Goal: Task Accomplishment & Management: Use online tool/utility

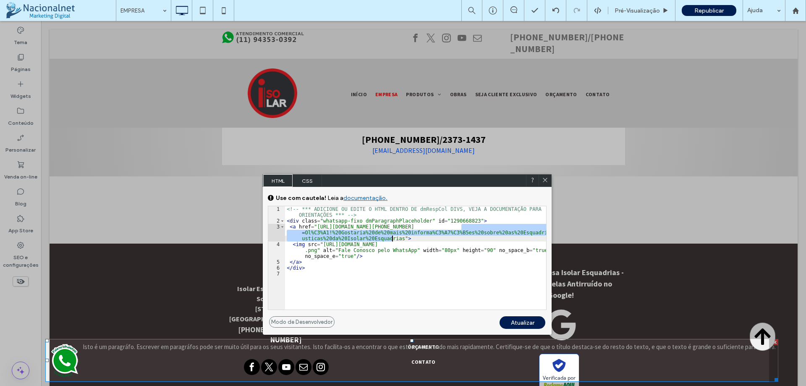
drag, startPoint x: 464, startPoint y: 227, endPoint x: 393, endPoint y: 238, distance: 71.3
click at [393, 238] on div "<!-- *** ADICIONE OU EDITE O HTML DENTRO DE dmRespCol DIVS, VEJA A DOCUMENTAÇĀO…" at bounding box center [415, 266] width 261 height 121
click at [473, 228] on div "<!-- *** ADICIONE OU EDITE O HTML DENTRO DE dmRespCol DIVS, VEJA A DOCUMENTAÇĀO…" at bounding box center [415, 257] width 261 height 103
drag, startPoint x: 466, startPoint y: 229, endPoint x: 473, endPoint y: 231, distance: 7.4
click at [473, 231] on div "<!-- *** ADICIONE OU EDITE O HTML DENTRO DE dmRespCol DIVS, VEJA A DOCUMENTAÇĀO…" at bounding box center [415, 266] width 261 height 121
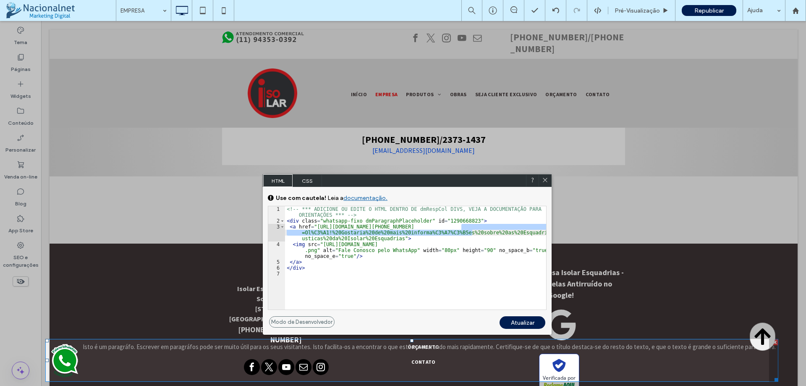
click at [470, 229] on div "<!-- *** ADICIONE OU EDITE O HTML DENTRO DE dmRespCol DIVS, VEJA A DOCUMENTAÇĀO…" at bounding box center [415, 257] width 261 height 103
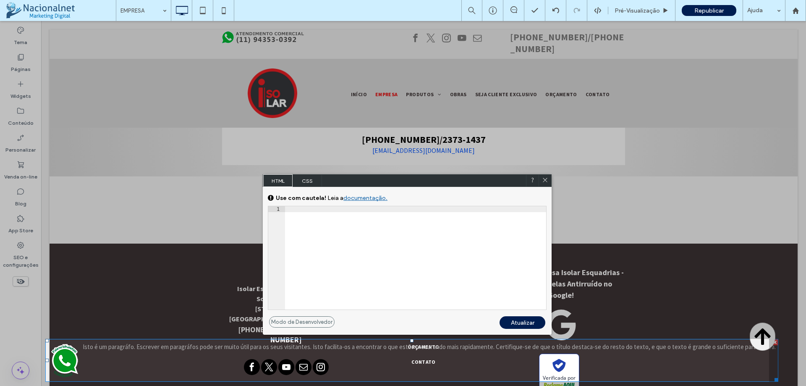
click at [543, 176] on div at bounding box center [545, 180] width 13 height 13
drag, startPoint x: 544, startPoint y: 179, endPoint x: 503, endPoint y: 157, distance: 46.4
click at [544, 179] on use at bounding box center [545, 180] width 4 height 4
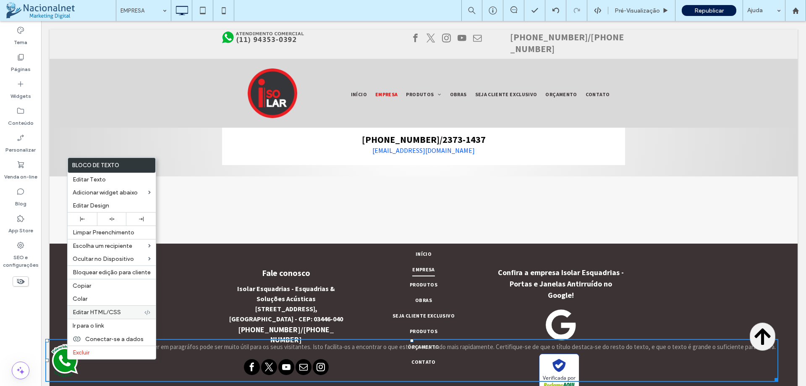
click at [109, 310] on span "Editar HTML/CSS" at bounding box center [97, 312] width 48 height 7
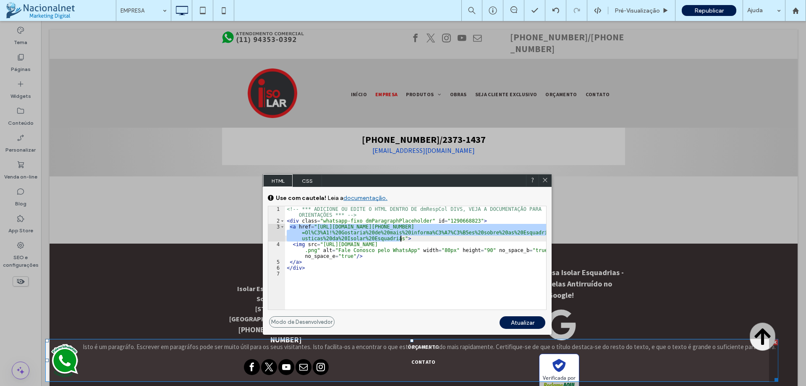
drag, startPoint x: 290, startPoint y: 227, endPoint x: 406, endPoint y: 236, distance: 116.3
click at [406, 236] on div "<!-- *** ADICIONE OU EDITE O HTML DENTRO DE dmRespCol DIVS, VEJA A DOCUMENTAÇĀO…" at bounding box center [415, 266] width 261 height 121
click at [414, 237] on div "<!-- *** ADICIONE OU EDITE O HTML DENTRO DE dmRespCol DIVS, VEJA A DOCUMENTAÇĀO…" at bounding box center [415, 257] width 261 height 103
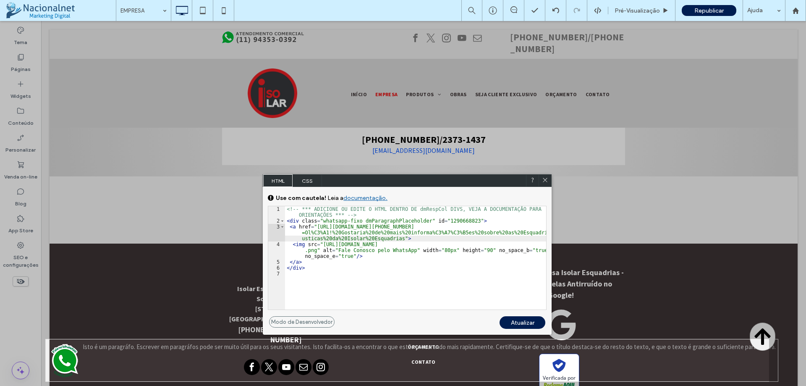
click at [303, 233] on div "<!-- *** ADICIONE OU EDITE O HTML DENTRO DE dmRespCol DIVS, VEJA A DOCUMENTAÇĀO…" at bounding box center [415, 266] width 261 height 121
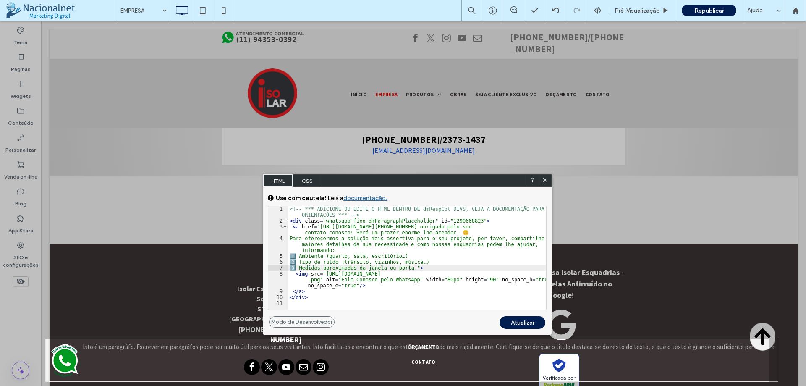
click at [525, 324] on div "Atualizar" at bounding box center [523, 322] width 46 height 13
click at [521, 321] on div "Atualizar" at bounding box center [523, 322] width 46 height 13
click at [546, 181] on icon at bounding box center [545, 180] width 6 height 6
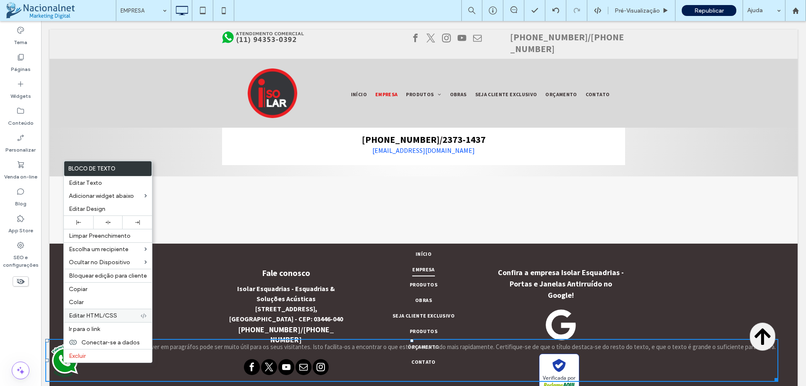
click at [88, 317] on span "Editar HTML/CSS" at bounding box center [93, 315] width 48 height 7
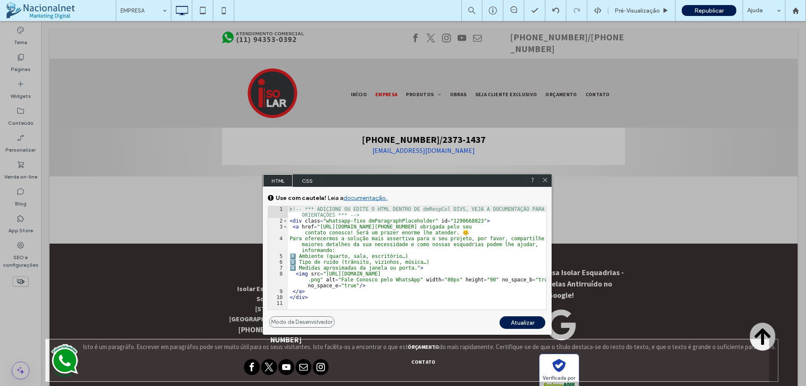
click at [546, 181] on use at bounding box center [545, 180] width 4 height 4
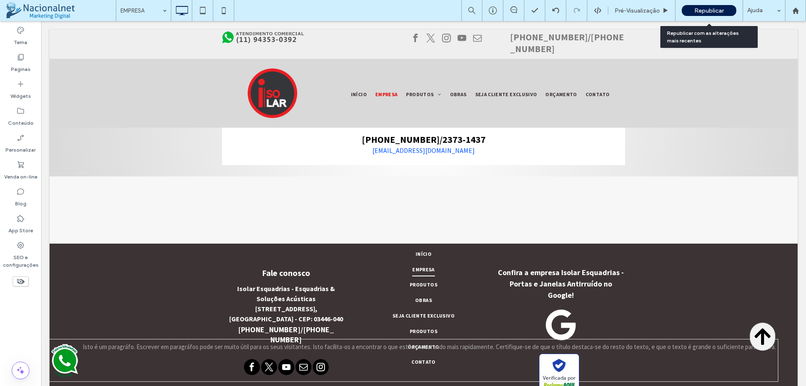
click at [713, 7] on span "Republicar" at bounding box center [709, 10] width 29 height 7
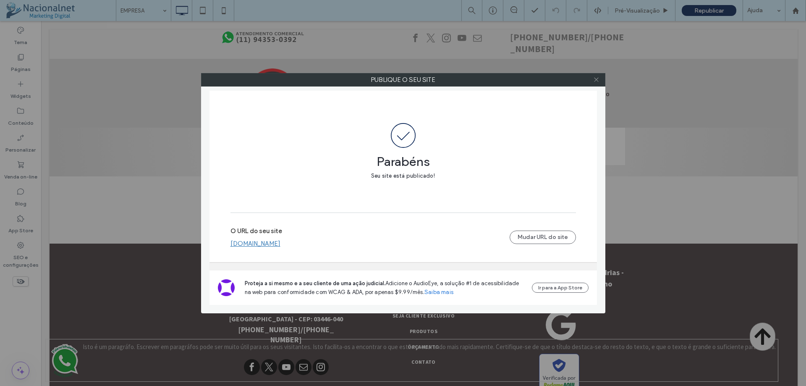
click at [596, 80] on use at bounding box center [596, 80] width 4 height 4
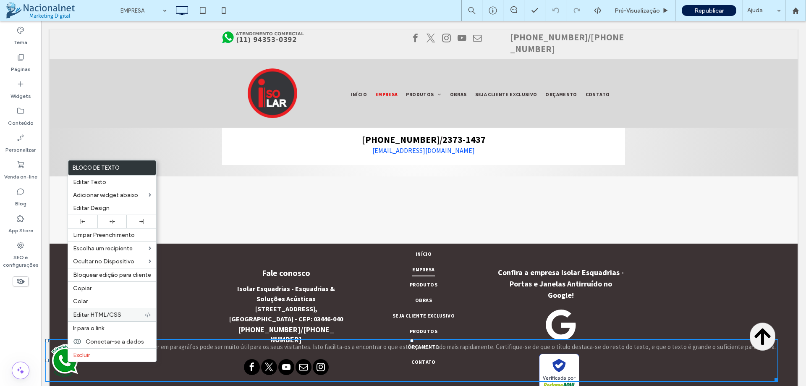
click at [94, 314] on span "Editar HTML/CSS" at bounding box center [97, 314] width 48 height 7
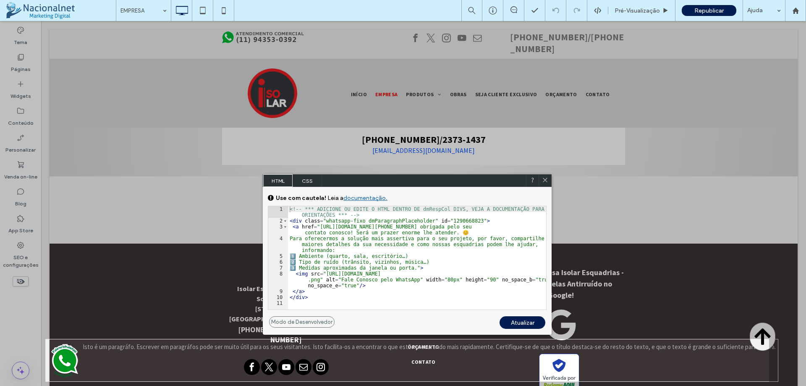
click at [451, 234] on div "<!-- *** ADICIONE OU EDITE O HTML DENTRO DE dmRespCol DIVS, VEJA A DOCUMENTAÇĀO…" at bounding box center [417, 266] width 258 height 121
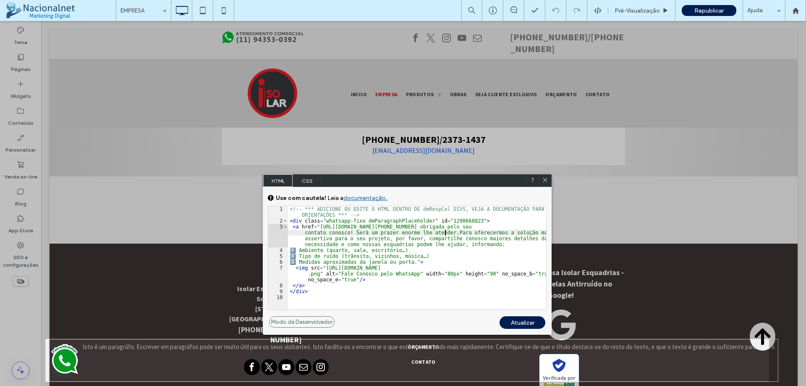
type textarea "**"
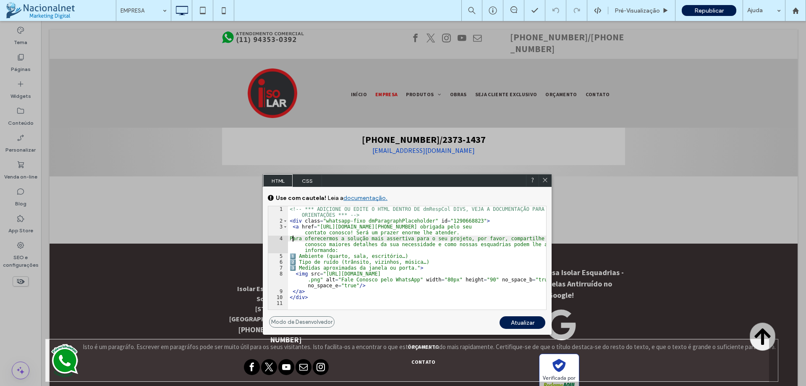
click at [525, 323] on div "Atualizar" at bounding box center [523, 322] width 46 height 13
click at [525, 321] on div "Atualizar" at bounding box center [523, 322] width 46 height 13
click at [706, 10] on span "Republicar" at bounding box center [709, 10] width 29 height 7
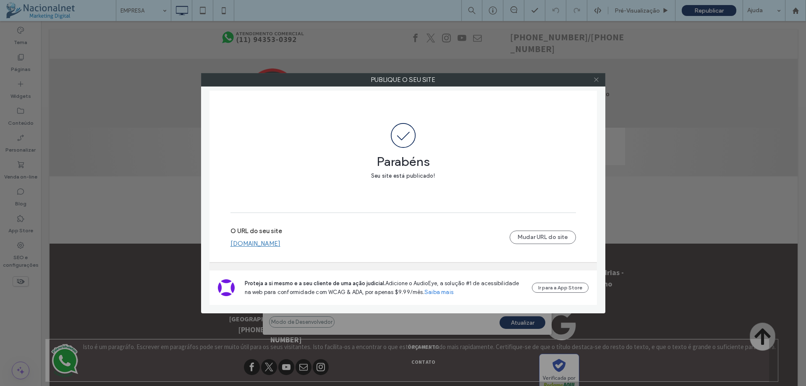
click at [596, 79] on icon at bounding box center [596, 79] width 6 height 6
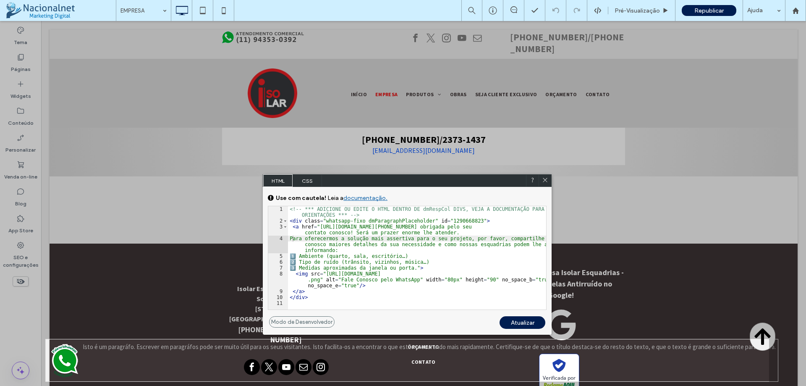
click at [547, 176] on div at bounding box center [545, 180] width 13 height 13
click at [223, 13] on icon at bounding box center [223, 10] width 17 height 17
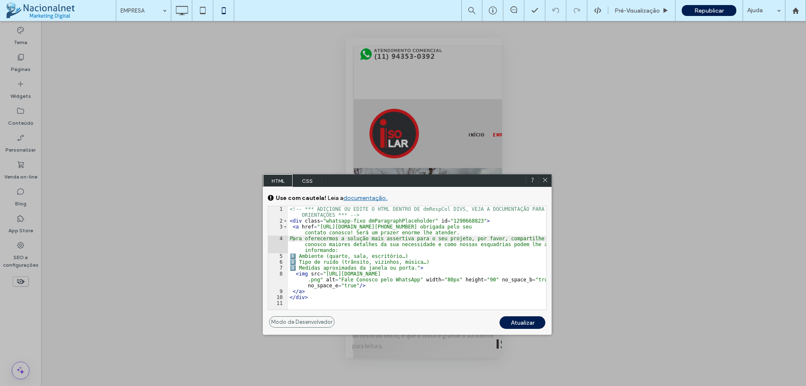
click at [550, 181] on div at bounding box center [545, 180] width 13 height 13
click at [546, 178] on icon at bounding box center [545, 180] width 6 height 6
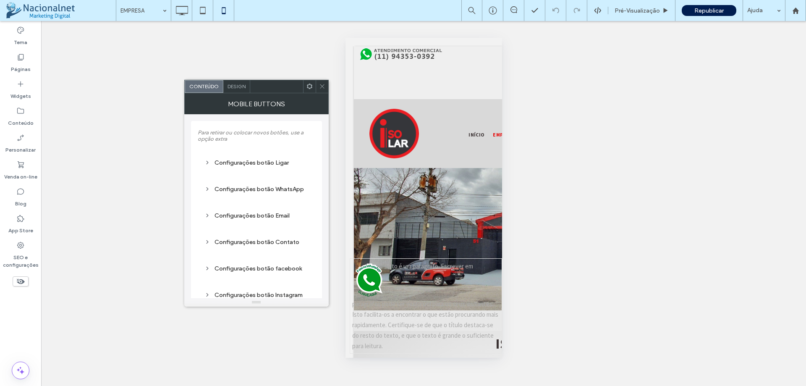
click at [278, 188] on div "Configurações botão WhatsApp" at bounding box center [257, 189] width 104 height 7
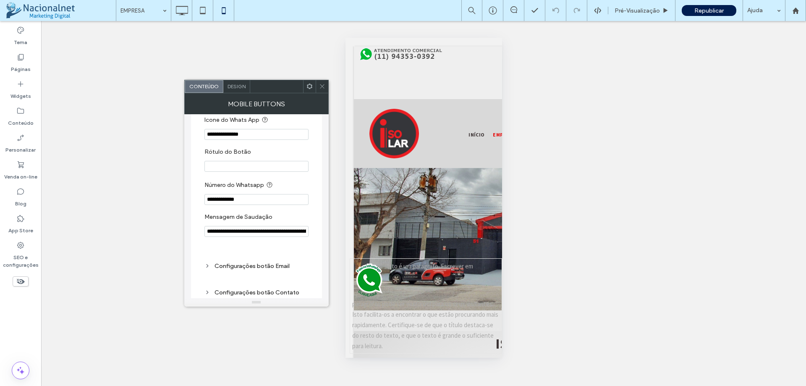
scroll to position [0, 48]
drag, startPoint x: 206, startPoint y: 232, endPoint x: 325, endPoint y: 232, distance: 118.8
click at [325, 232] on div "**********" at bounding box center [256, 206] width 144 height 184
paste input "**********"
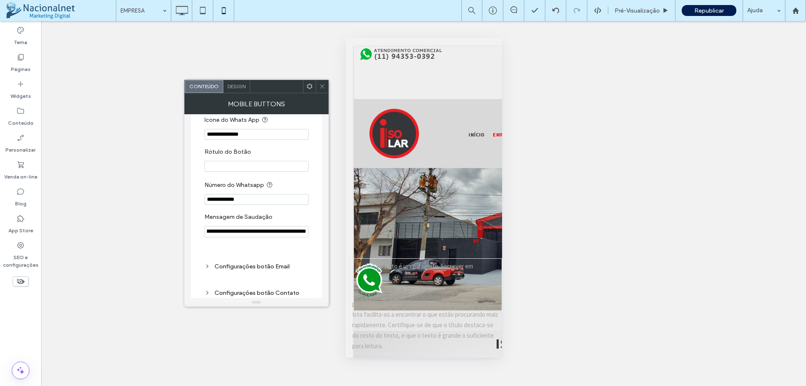
click at [286, 234] on input "**********" at bounding box center [257, 231] width 104 height 11
type input "**********"
click at [704, 10] on span "Republicar" at bounding box center [709, 10] width 29 height 7
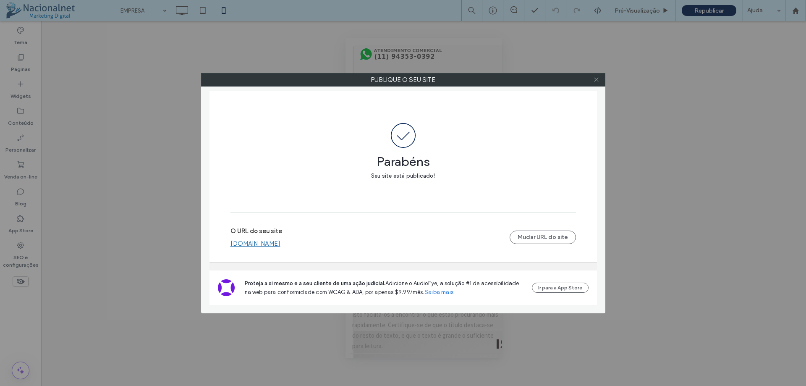
click at [597, 83] on span at bounding box center [596, 79] width 6 height 13
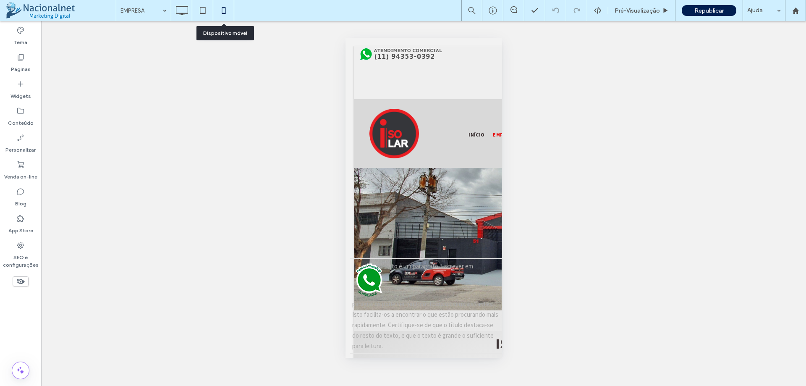
click at [224, 13] on icon at bounding box center [223, 10] width 17 height 17
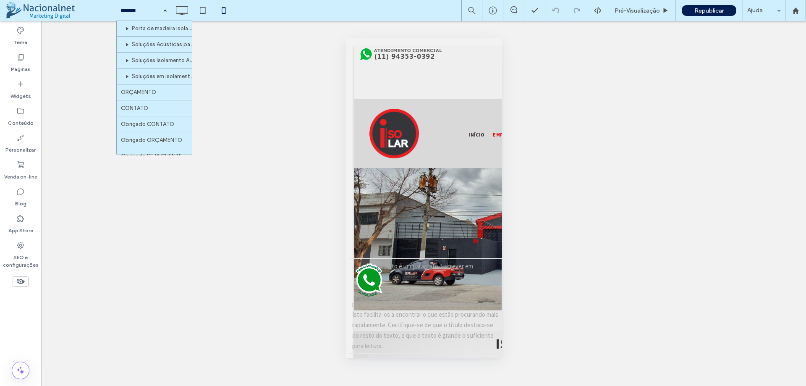
scroll to position [791, 0]
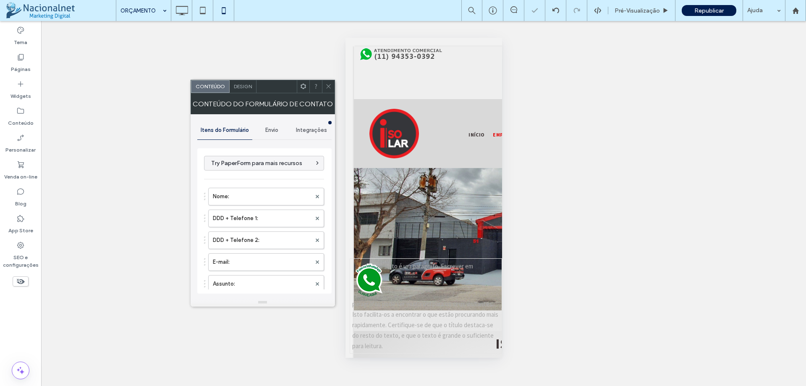
click at [275, 130] on span "Envio" at bounding box center [271, 130] width 13 height 7
click at [262, 166] on label "Nova notificação de envio" at bounding box center [265, 169] width 112 height 17
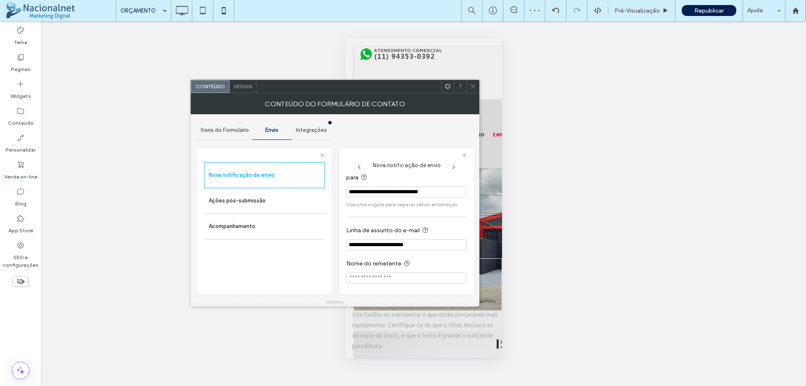
scroll to position [15, 0]
click at [262, 202] on label "Ações pós-submissão" at bounding box center [265, 200] width 112 height 17
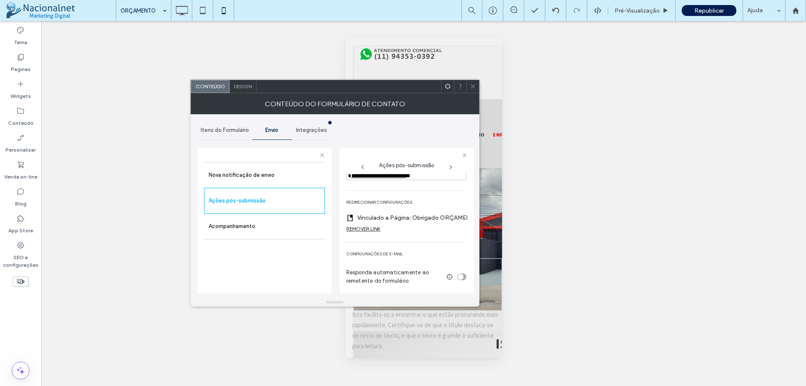
scroll to position [309, 0]
click at [271, 223] on label "Acompanhamento" at bounding box center [265, 226] width 112 height 17
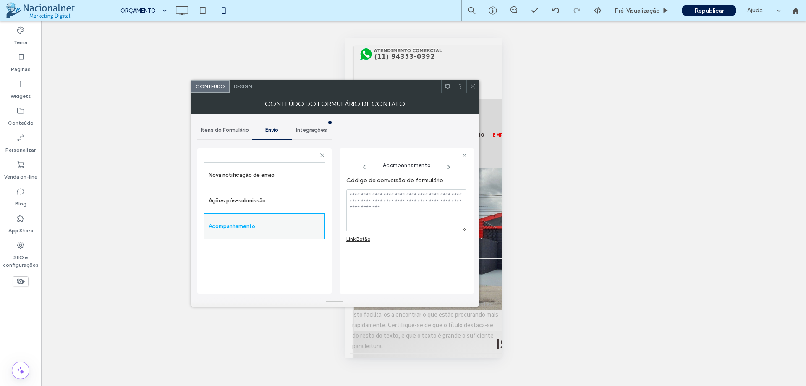
scroll to position [0, 0]
click at [271, 210] on div "Ações pós-submissão" at bounding box center [265, 201] width 121 height 26
click at [271, 202] on label "Ações pós-submissão" at bounding box center [265, 200] width 112 height 17
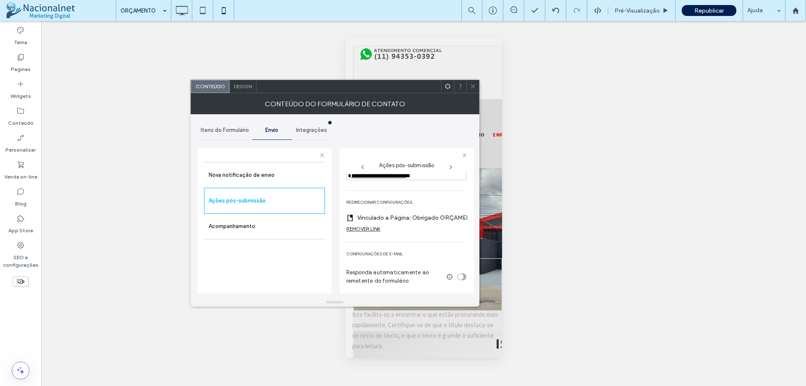
scroll to position [309, 0]
click at [254, 230] on label "Acompanhamento" at bounding box center [265, 226] width 112 height 17
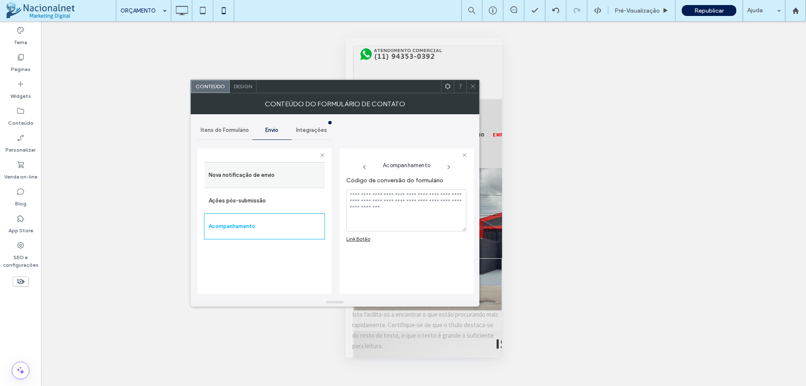
click at [254, 176] on label "Nova notificação de envio" at bounding box center [265, 175] width 112 height 17
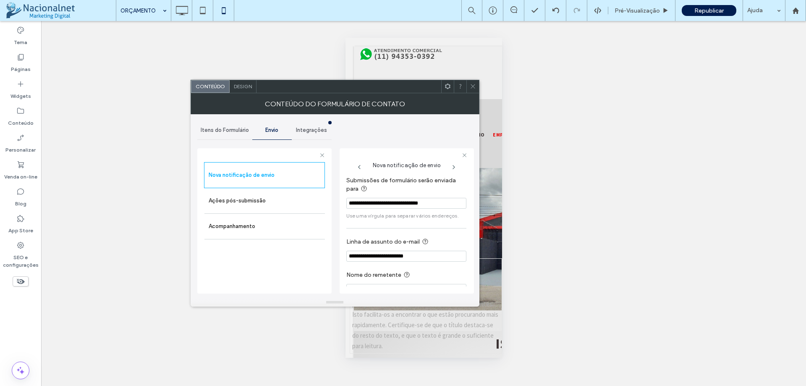
scroll to position [15, 0]
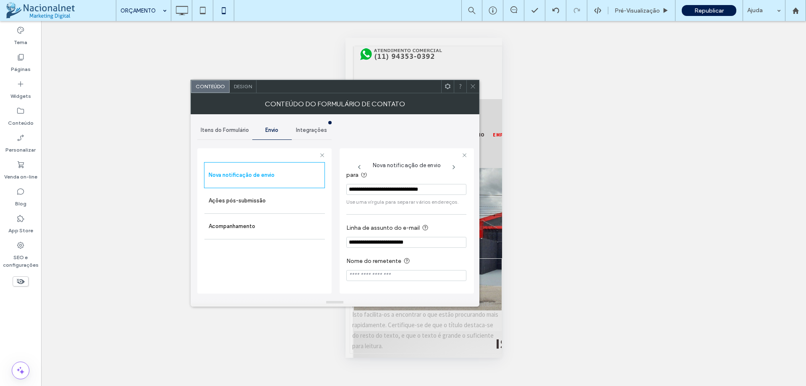
click at [232, 134] on div "Itens do Formulário" at bounding box center [224, 130] width 55 height 18
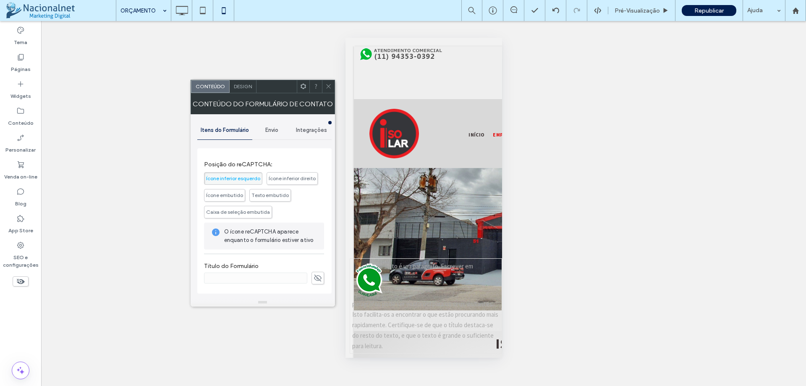
scroll to position [422, 0]
click at [329, 81] on span at bounding box center [328, 86] width 6 height 13
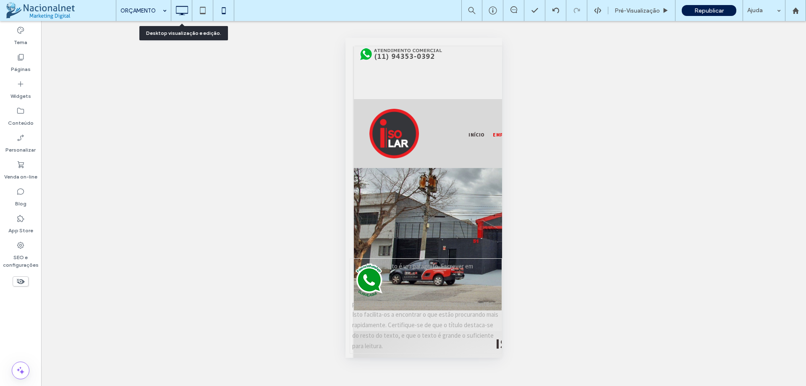
click at [182, 15] on icon at bounding box center [181, 10] width 17 height 17
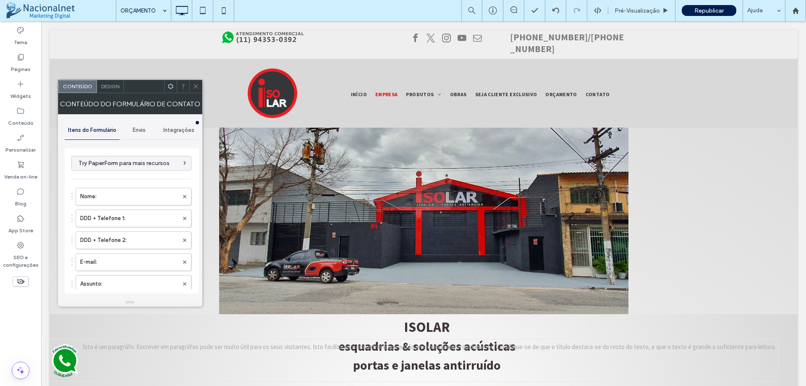
click at [138, 128] on span "Envio" at bounding box center [139, 130] width 13 height 7
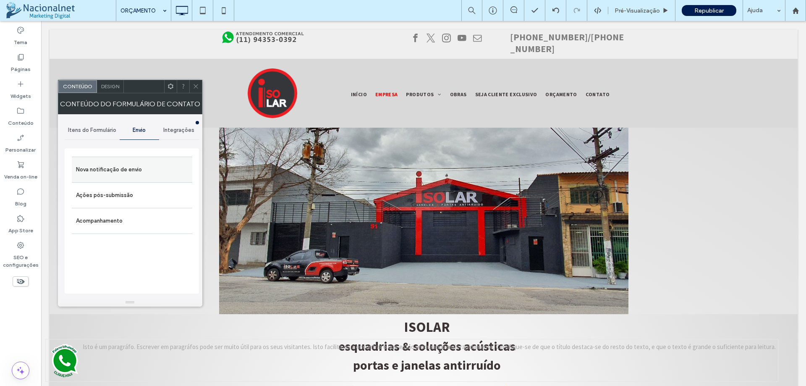
click at [132, 168] on label "Nova notificação de envio" at bounding box center [132, 169] width 112 height 17
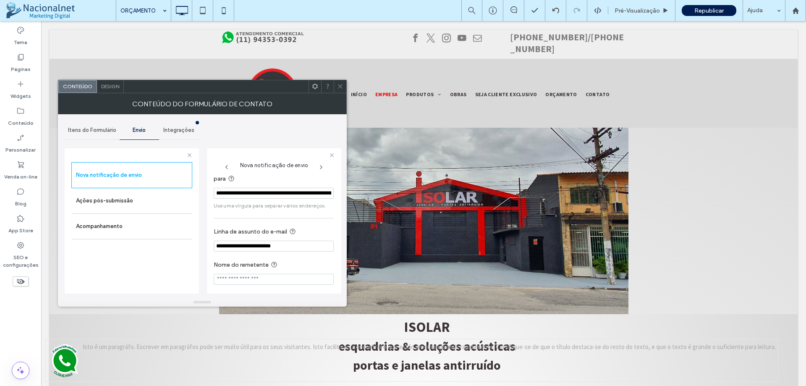
scroll to position [15, 0]
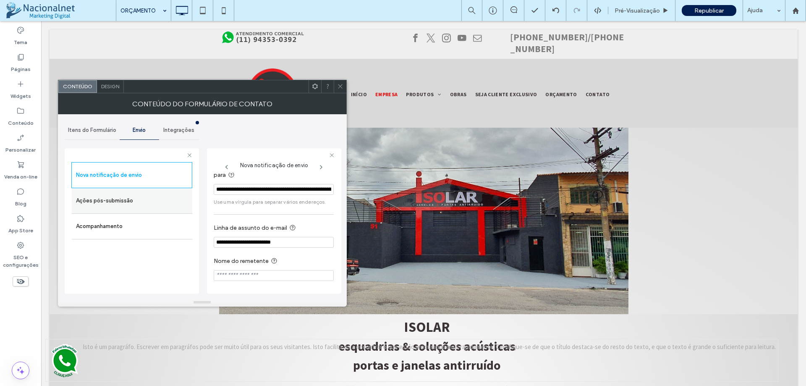
click at [129, 202] on label "Ações pós-submissão" at bounding box center [132, 200] width 112 height 17
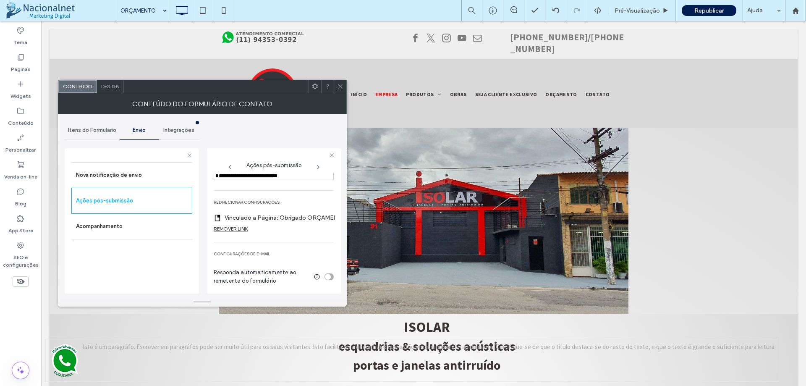
scroll to position [309, 0]
click at [121, 227] on label "Acompanhamento" at bounding box center [132, 226] width 112 height 17
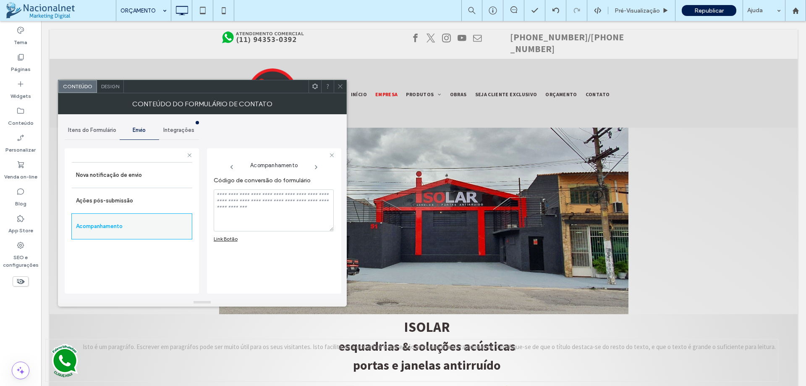
scroll to position [0, 0]
click at [187, 131] on span "Integrações" at bounding box center [178, 130] width 31 height 7
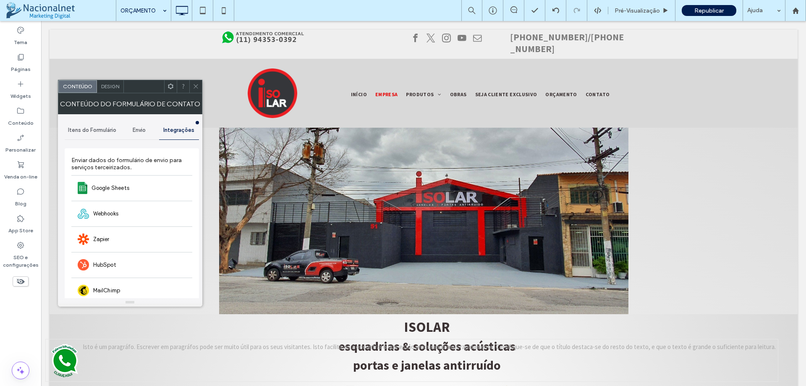
click at [198, 88] on icon at bounding box center [196, 86] width 6 height 6
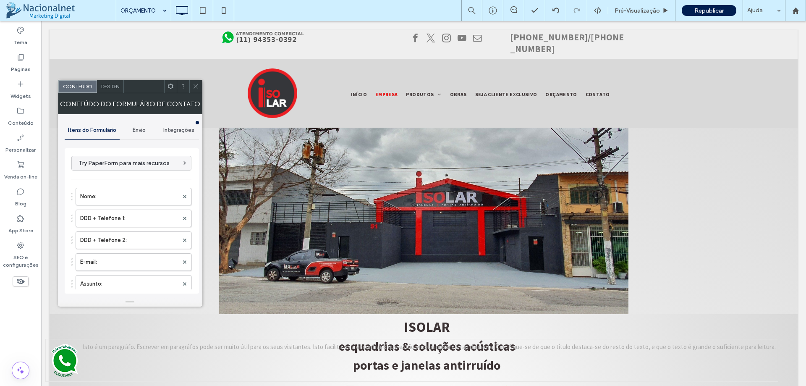
click at [198, 87] on icon at bounding box center [196, 86] width 6 height 6
